Goal: Navigation & Orientation: Find specific page/section

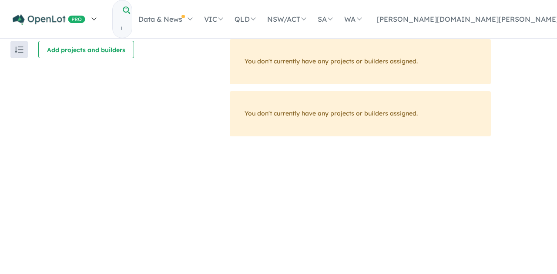
click at [61, 14] on img at bounding box center [49, 19] width 73 height 11
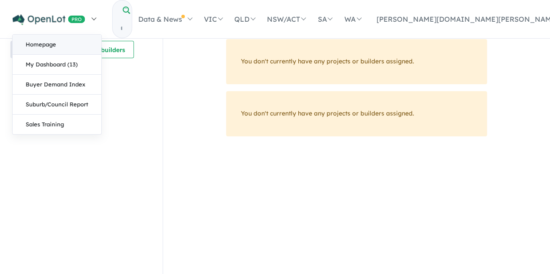
click at [48, 43] on link "Homepage" at bounding box center [57, 45] width 89 height 20
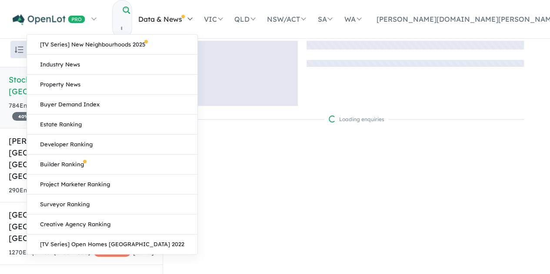
click at [198, 22] on link "Data & News" at bounding box center [165, 19] width 66 height 30
click at [197, 61] on link "Industry News" at bounding box center [112, 65] width 170 height 20
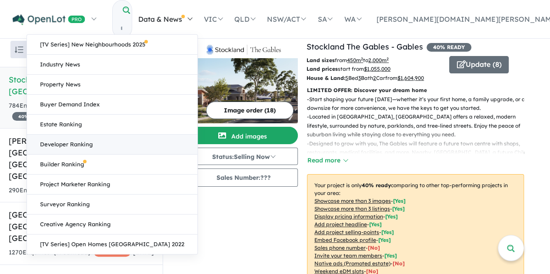
click at [197, 140] on link "Developer Ranking" at bounding box center [112, 145] width 170 height 20
